Goal: Information Seeking & Learning: Check status

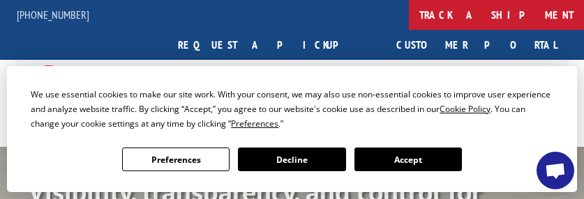
click at [409, 12] on link "track a shipment" at bounding box center [496, 15] width 175 height 30
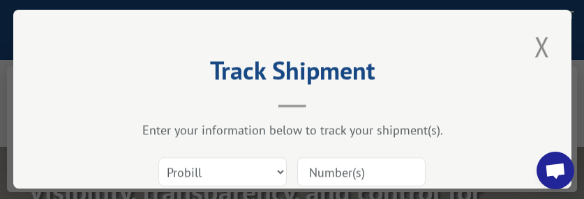
click at [342, 163] on input at bounding box center [361, 172] width 128 height 29
paste input "17223188"
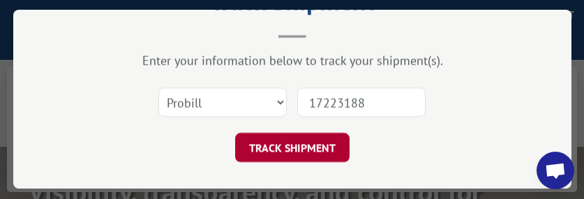
type input "17223188"
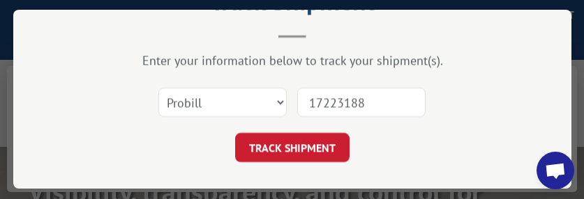
drag, startPoint x: 289, startPoint y: 141, endPoint x: 327, endPoint y: 133, distance: 38.4
click at [290, 141] on button "TRACK SHIPMENT" at bounding box center [292, 147] width 114 height 29
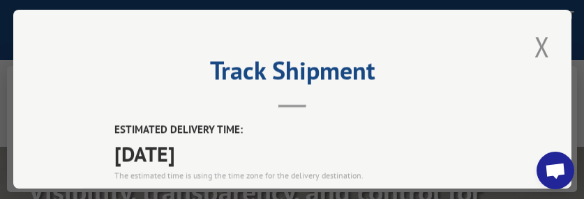
click at [536, 38] on button "Close modal" at bounding box center [542, 46] width 24 height 38
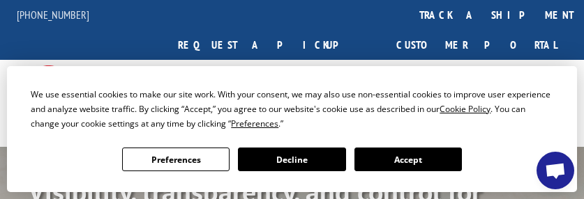
click at [409, 13] on link "track a shipment" at bounding box center [496, 15] width 175 height 30
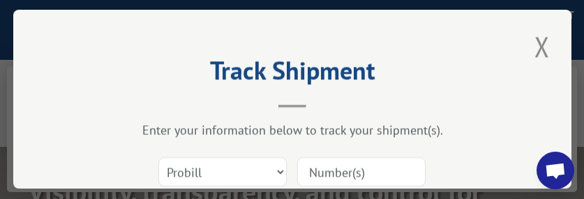
scroll to position [96, 0]
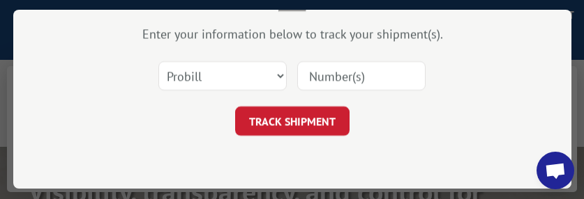
click at [337, 75] on input at bounding box center [361, 75] width 128 height 29
paste input "17224072"
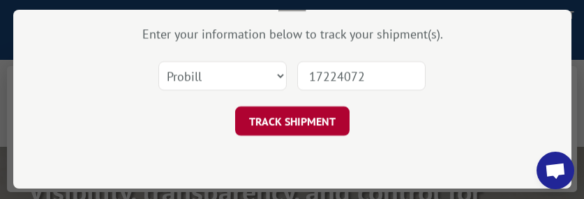
type input "17224072"
click at [289, 116] on button "TRACK SHIPMENT" at bounding box center [292, 121] width 114 height 29
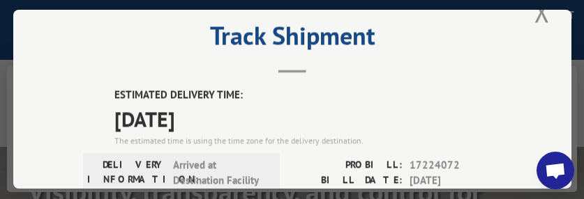
scroll to position [26, 0]
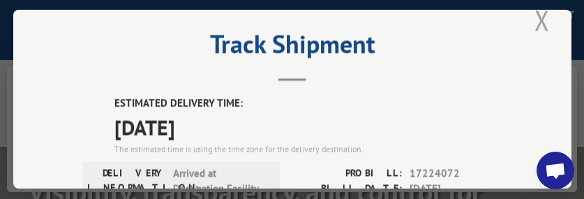
click at [536, 18] on button "Close modal" at bounding box center [542, 20] width 24 height 38
